Goal: Transaction & Acquisition: Purchase product/service

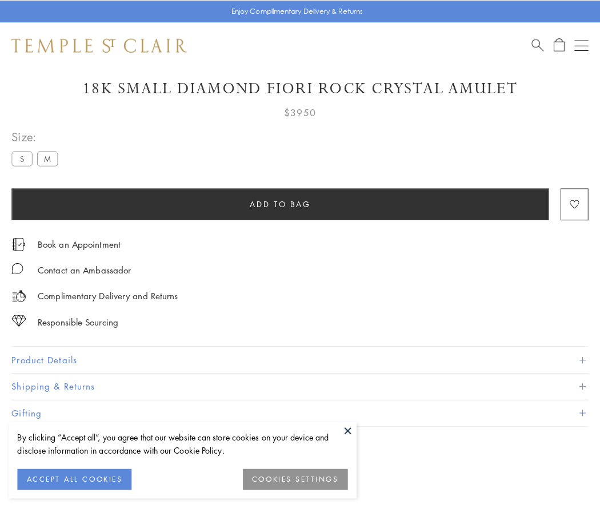
scroll to position [63, 0]
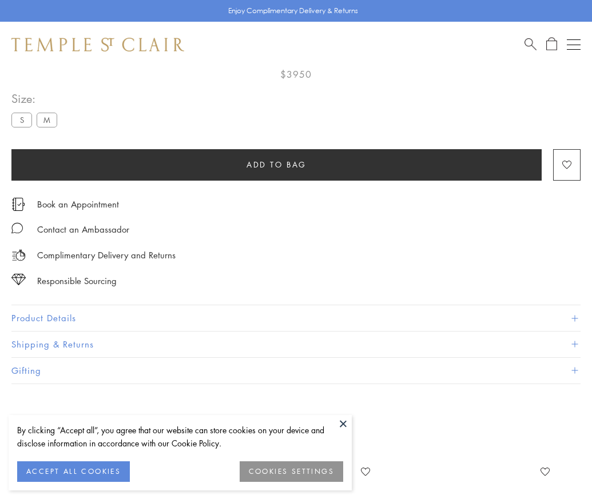
click at [276, 164] on span "Add to bag" at bounding box center [276, 164] width 60 height 13
